Goal: Ask a question: Seek information or help from site administrators or community

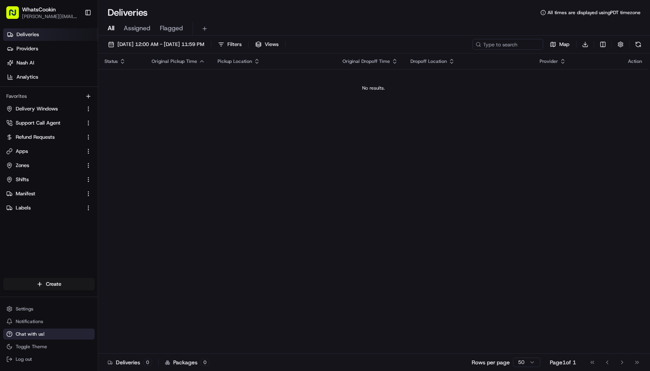
click at [35, 338] on button "Chat with us!" at bounding box center [49, 333] width 92 height 11
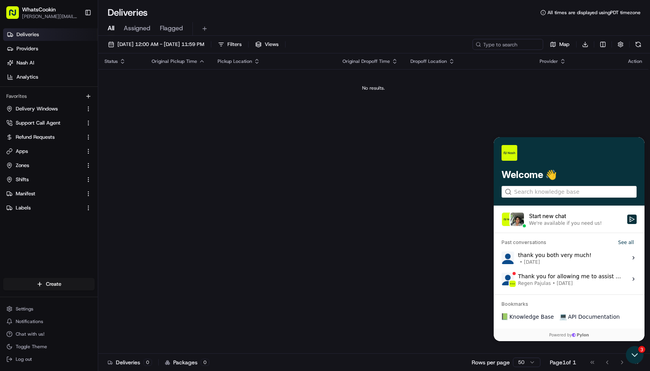
click at [574, 224] on div "We're available if you need us!" at bounding box center [565, 223] width 73 height 6
click at [627, 224] on button "Start new chat We're available if you need us!" at bounding box center [631, 218] width 9 height 9
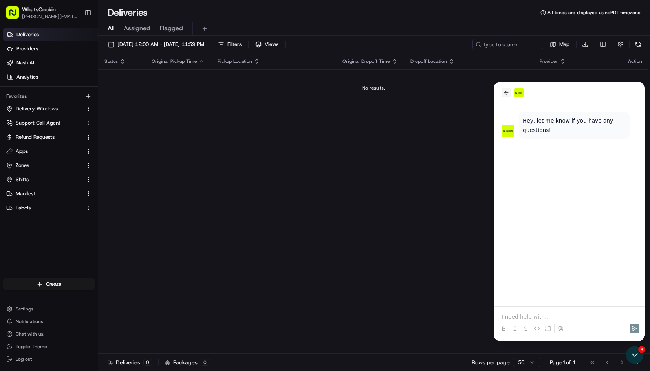
click at [504, 90] on icon "back" at bounding box center [506, 93] width 6 height 6
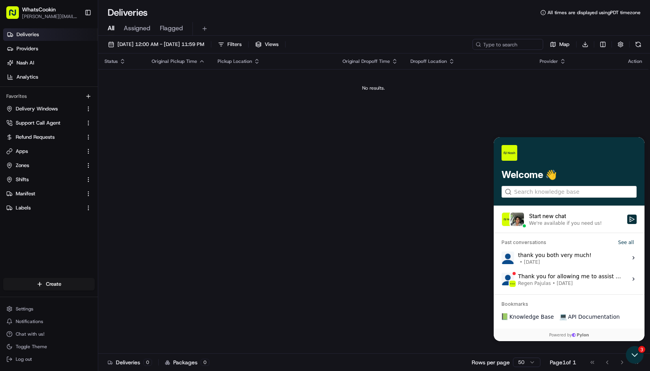
click at [535, 262] on span "[DATE]" at bounding box center [532, 262] width 16 height 6
click at [502, 258] on button "View issue" at bounding box center [501, 258] width 0 height 0
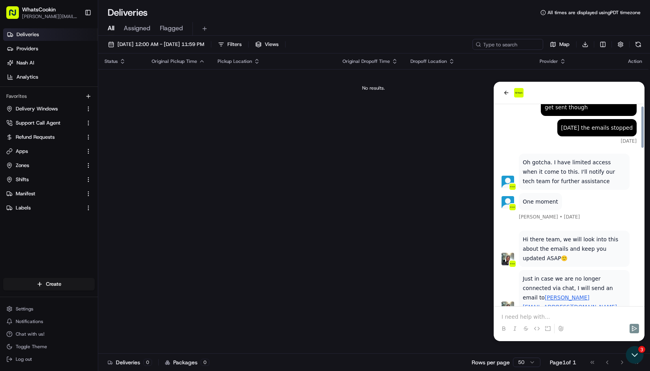
scroll to position [832, 0]
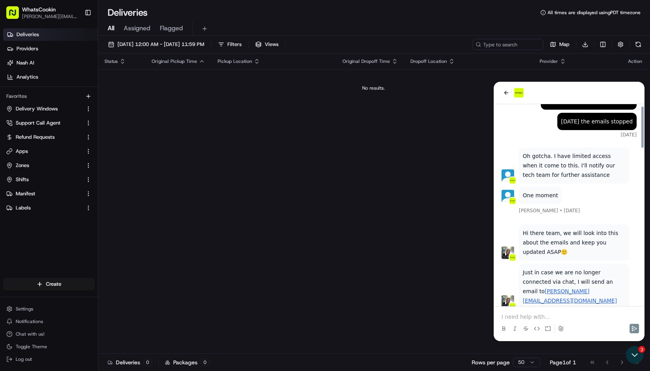
click at [526, 315] on p at bounding box center [569, 317] width 135 height 8
